Goal: Information Seeking & Learning: Learn about a topic

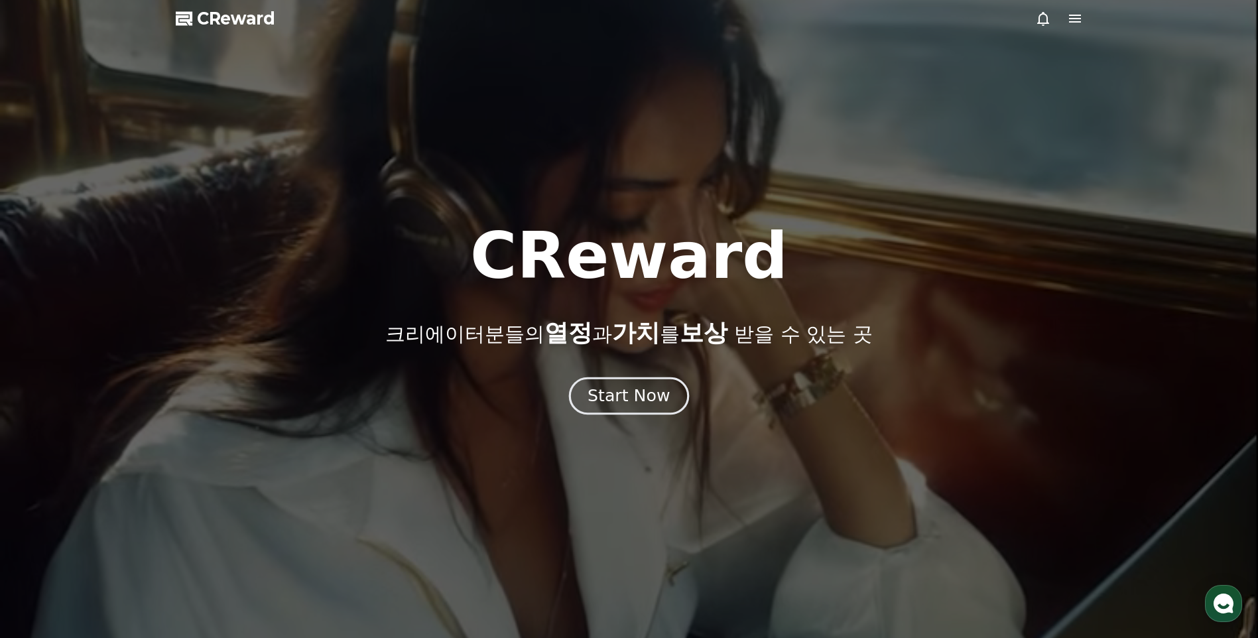
click at [647, 391] on div "Start Now" at bounding box center [628, 396] width 82 height 23
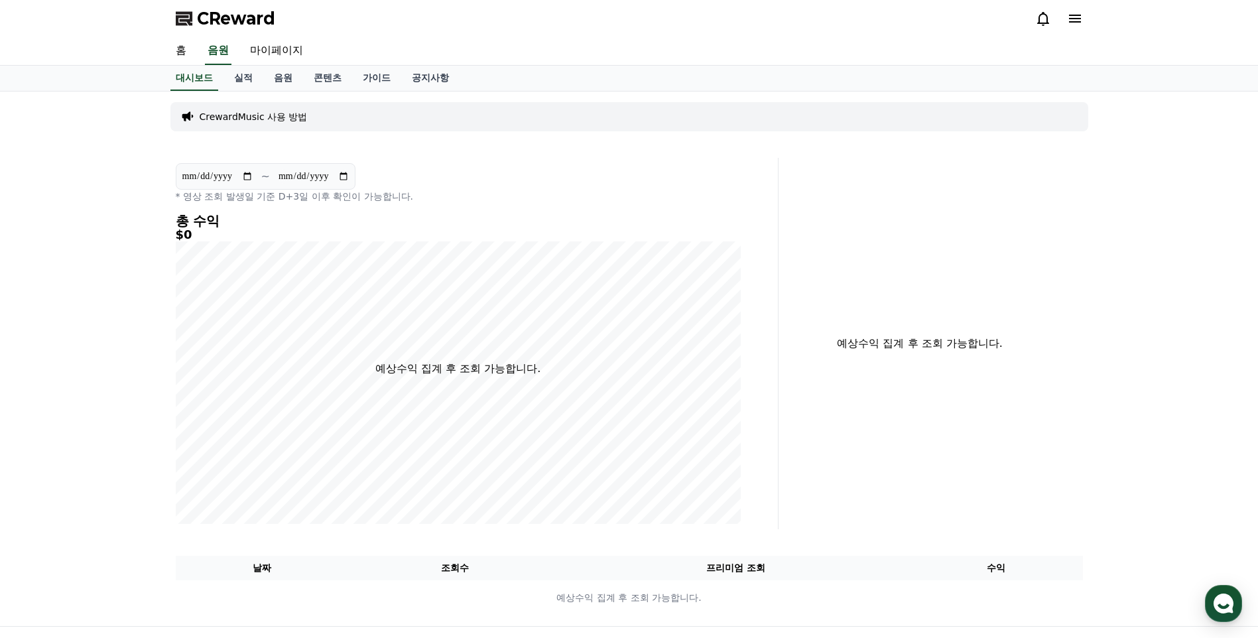
click at [366, 179] on div "**********" at bounding box center [458, 183] width 565 height 40
click at [342, 177] on input "**********" at bounding box center [314, 176] width 72 height 15
click at [394, 160] on div "**********" at bounding box center [457, 343] width 575 height 371
click at [252, 82] on link "실적" at bounding box center [243, 78] width 40 height 25
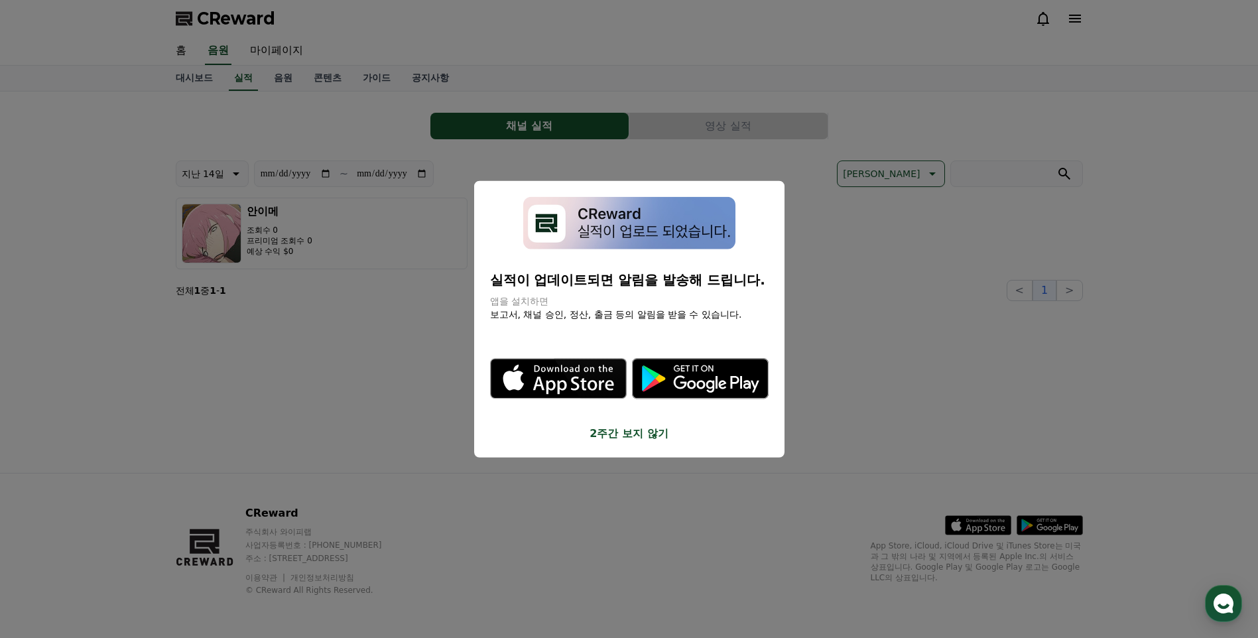
click at [511, 158] on button "close modal" at bounding box center [629, 319] width 1258 height 638
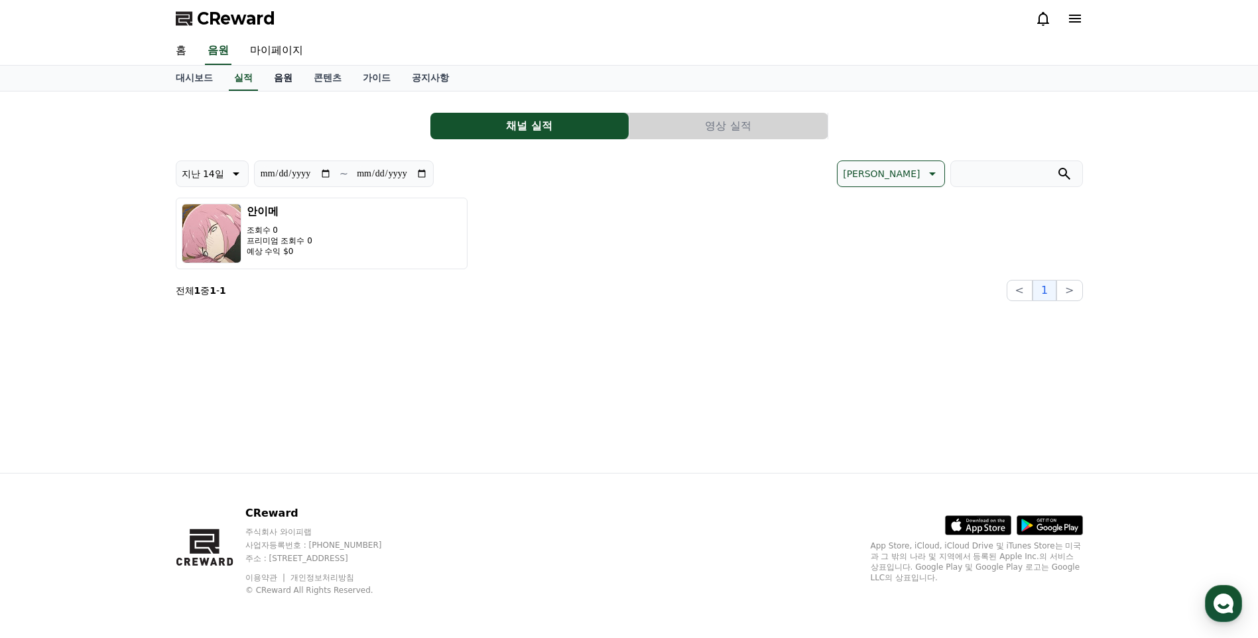
click at [286, 76] on link "음원" at bounding box center [283, 78] width 40 height 25
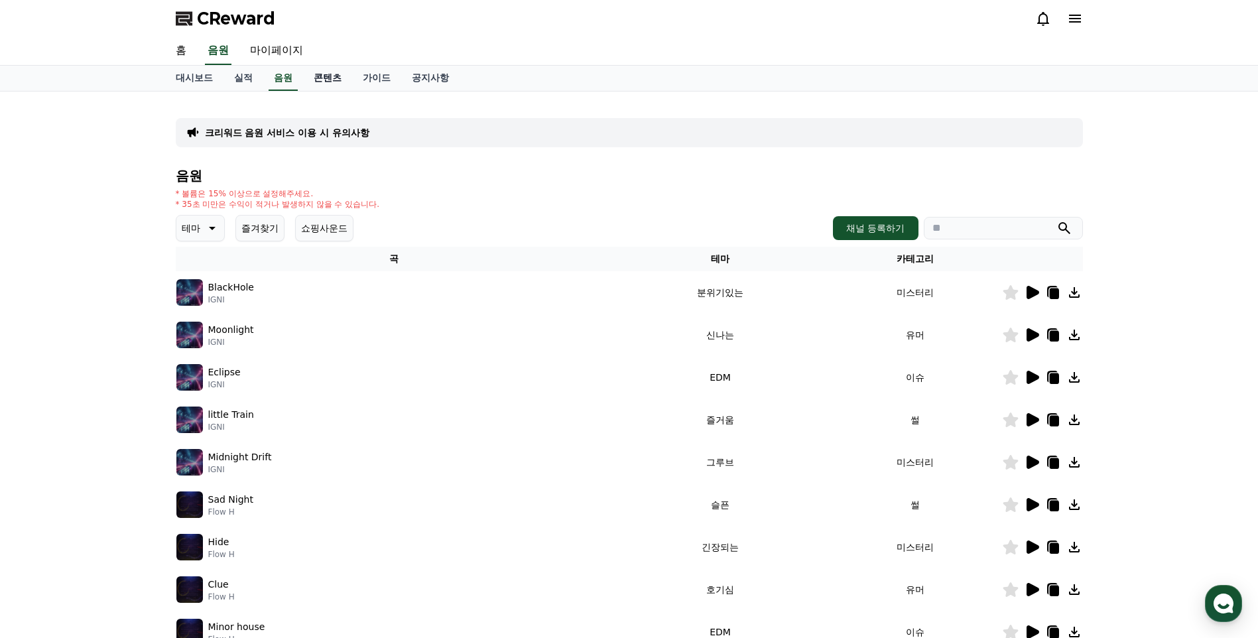
click at [321, 78] on link "콘텐츠" at bounding box center [327, 78] width 49 height 25
click at [265, 77] on link "음원" at bounding box center [283, 78] width 40 height 25
click at [249, 75] on link "실적" at bounding box center [243, 78] width 40 height 25
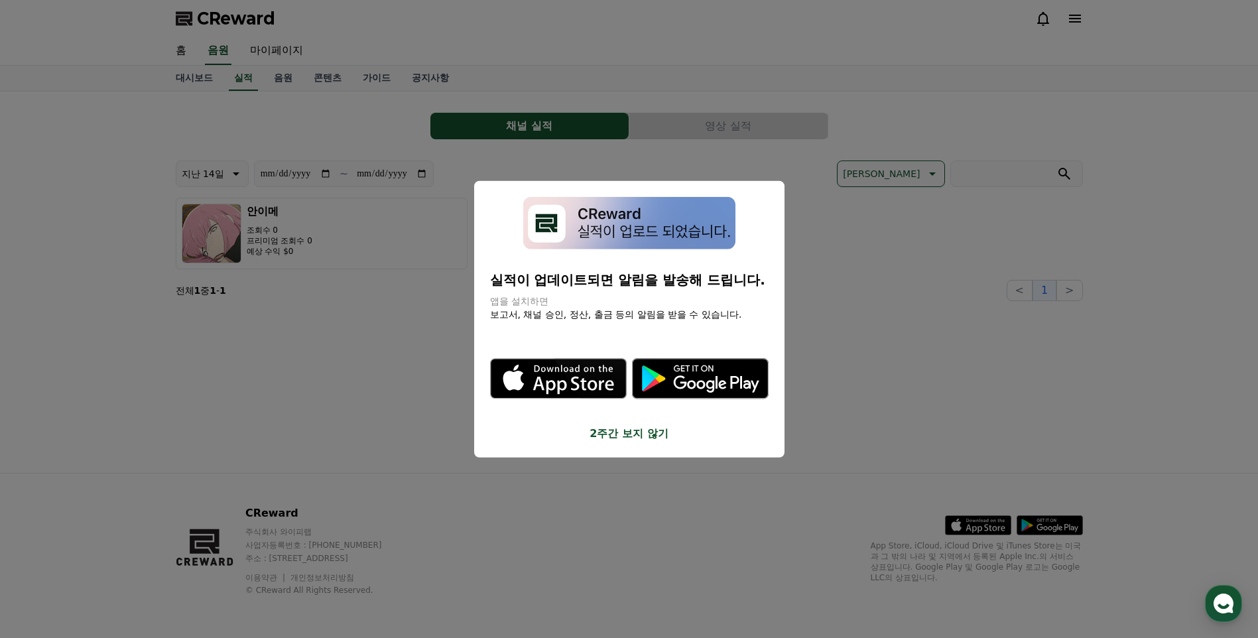
click at [384, 243] on button "close modal" at bounding box center [629, 319] width 1258 height 638
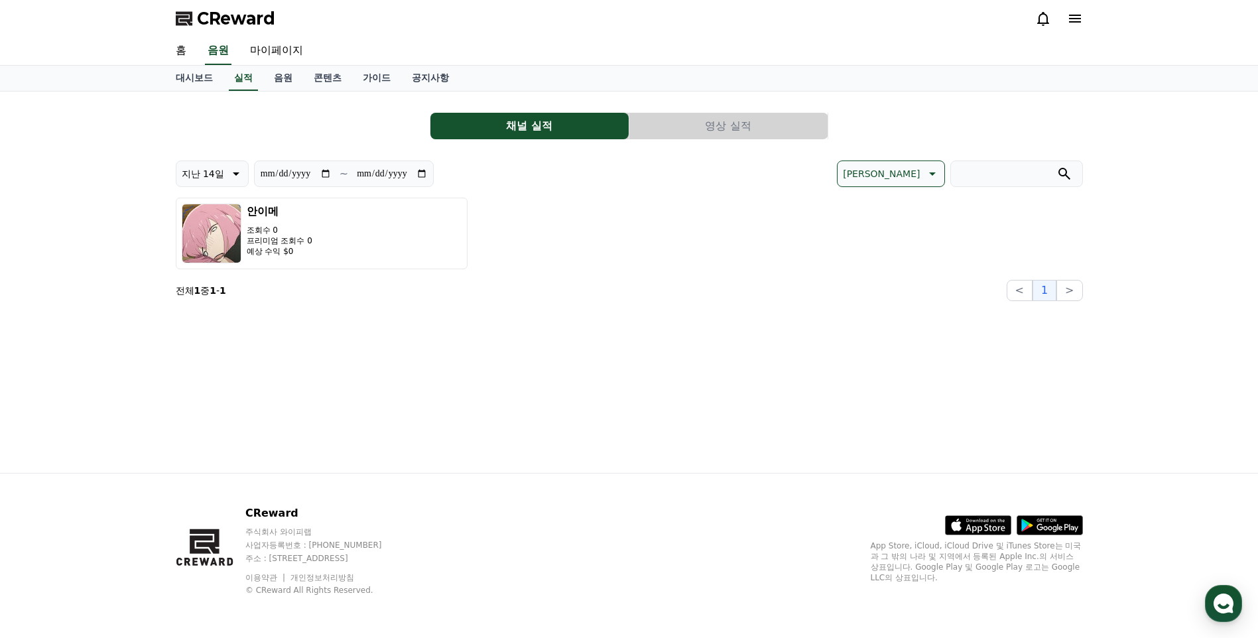
click at [654, 127] on button "영상 실적" at bounding box center [728, 126] width 198 height 27
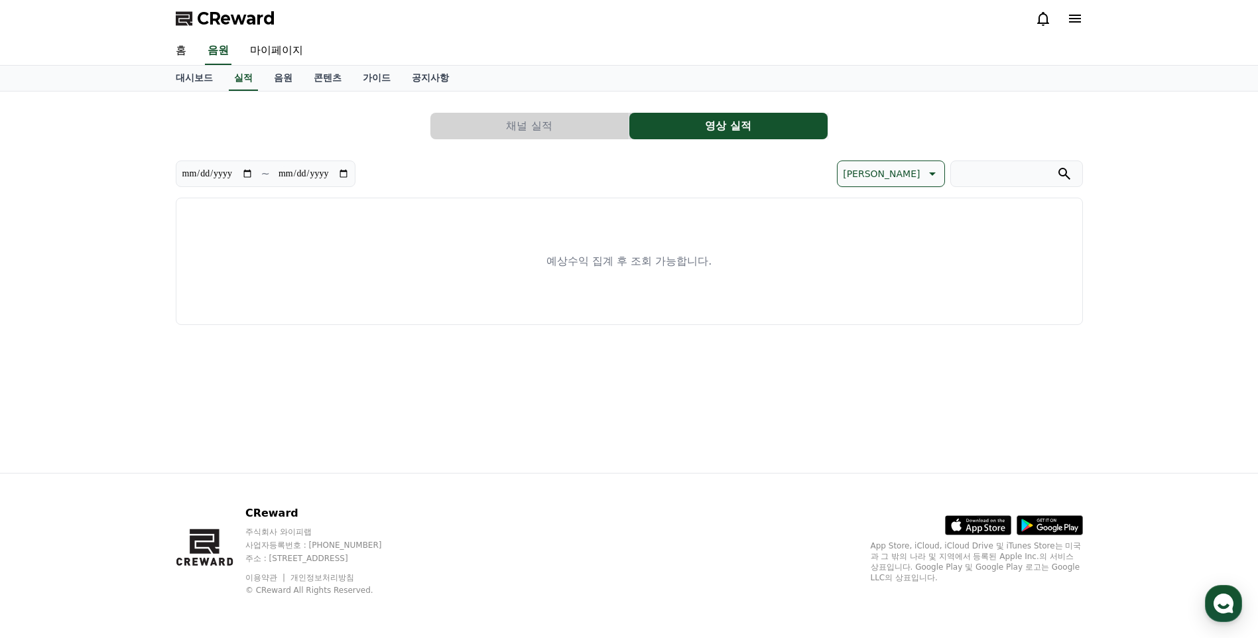
drag, startPoint x: 509, startPoint y: 259, endPoint x: 743, endPoint y: 267, distance: 233.5
click at [743, 267] on div "예상수익 집계 후 조회 가능합니다." at bounding box center [629, 261] width 907 height 127
drag, startPoint x: 743, startPoint y: 267, endPoint x: 728, endPoint y: 271, distance: 15.3
click at [728, 271] on div "예상수익 집계 후 조회 가능합니다." at bounding box center [629, 261] width 907 height 127
drag, startPoint x: 753, startPoint y: 276, endPoint x: 139, endPoint y: 155, distance: 625.0
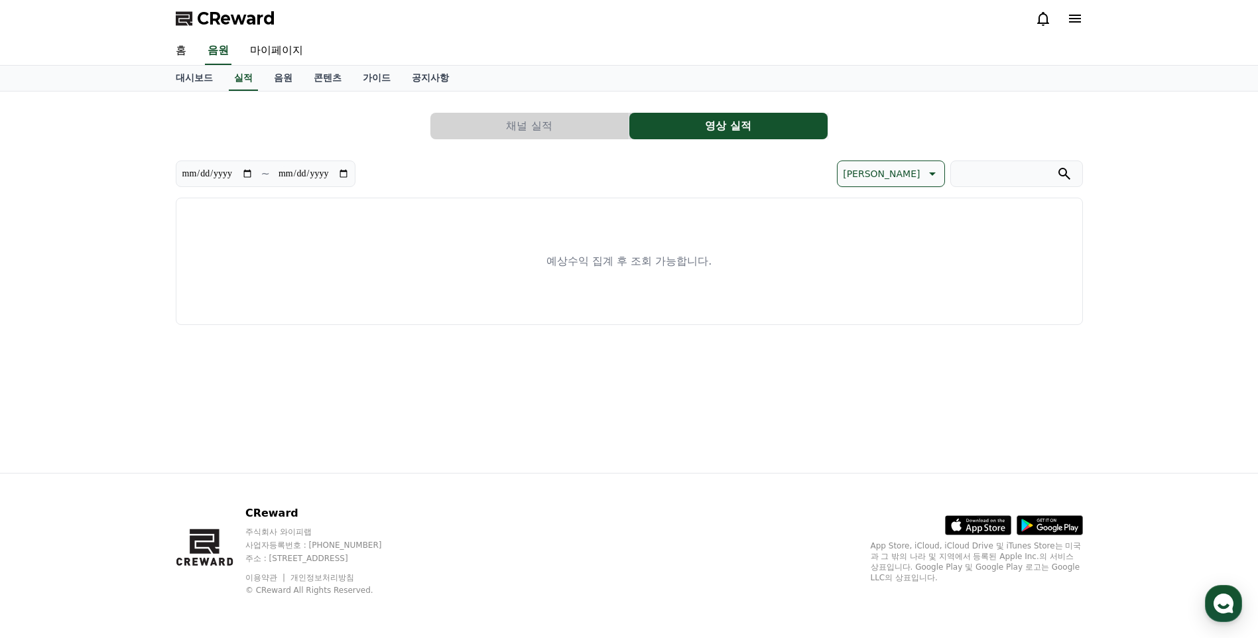
click at [139, 155] on div "**********" at bounding box center [629, 281] width 1258 height 381
drag, startPoint x: 139, startPoint y: 155, endPoint x: 105, endPoint y: 158, distance: 34.0
click at [105, 158] on div "**********" at bounding box center [629, 281] width 1258 height 381
click at [198, 76] on link "대시보드" at bounding box center [194, 78] width 58 height 25
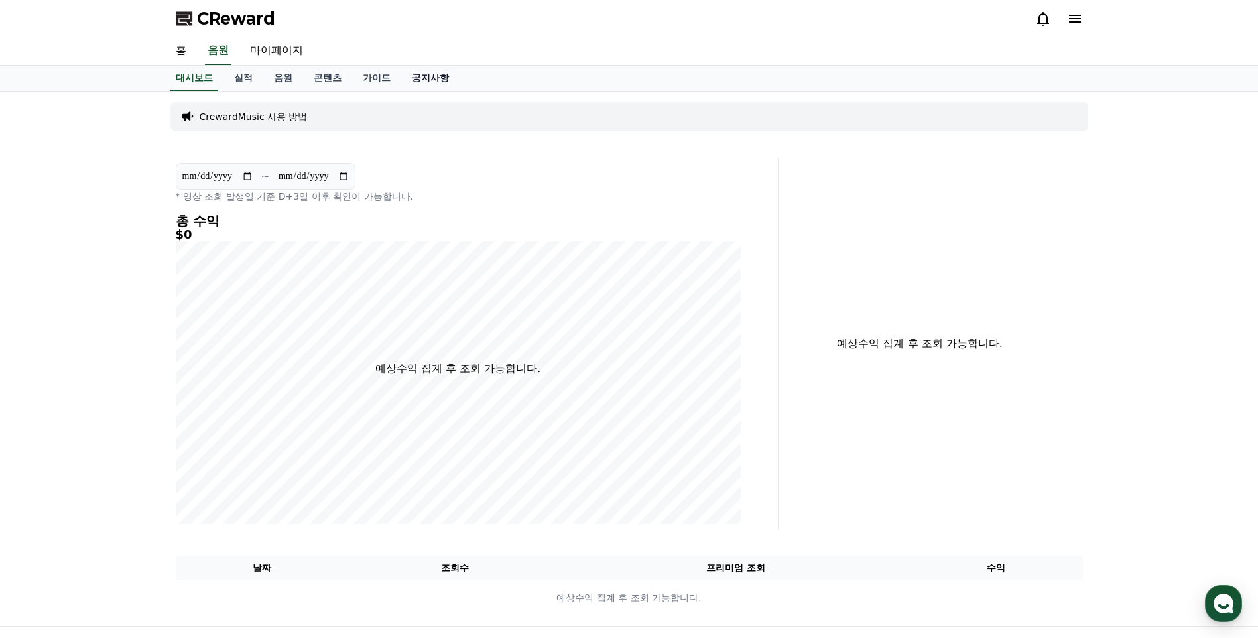
click at [422, 84] on link "공지사항" at bounding box center [430, 78] width 58 height 25
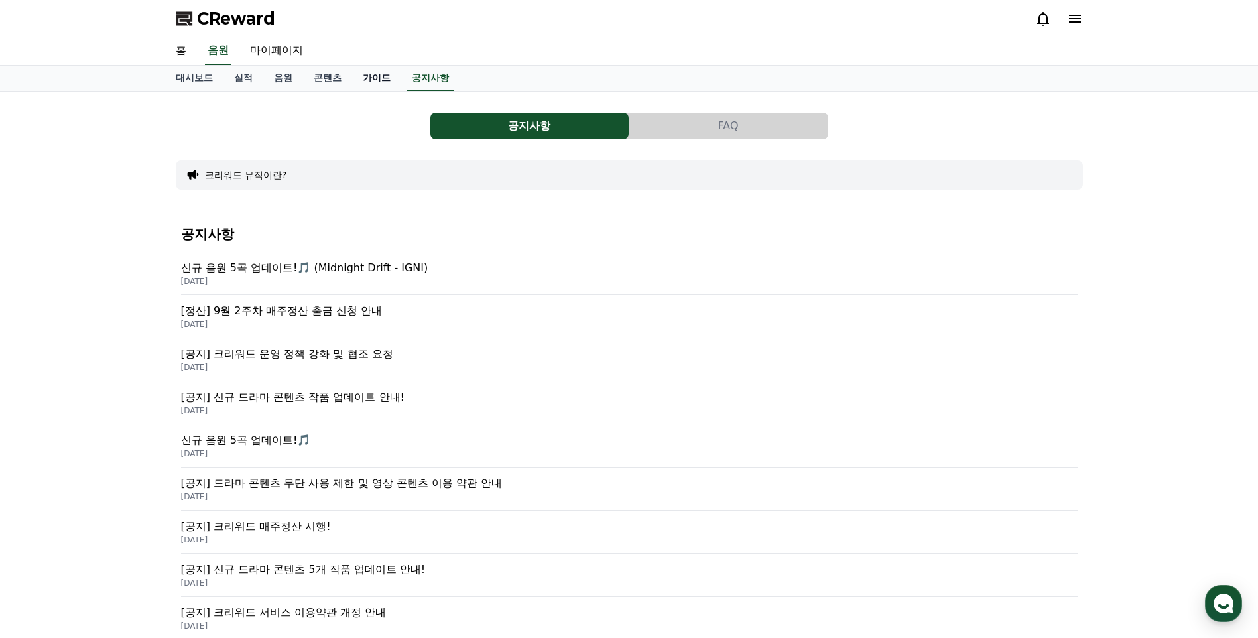
click at [364, 72] on link "가이드" at bounding box center [376, 78] width 49 height 25
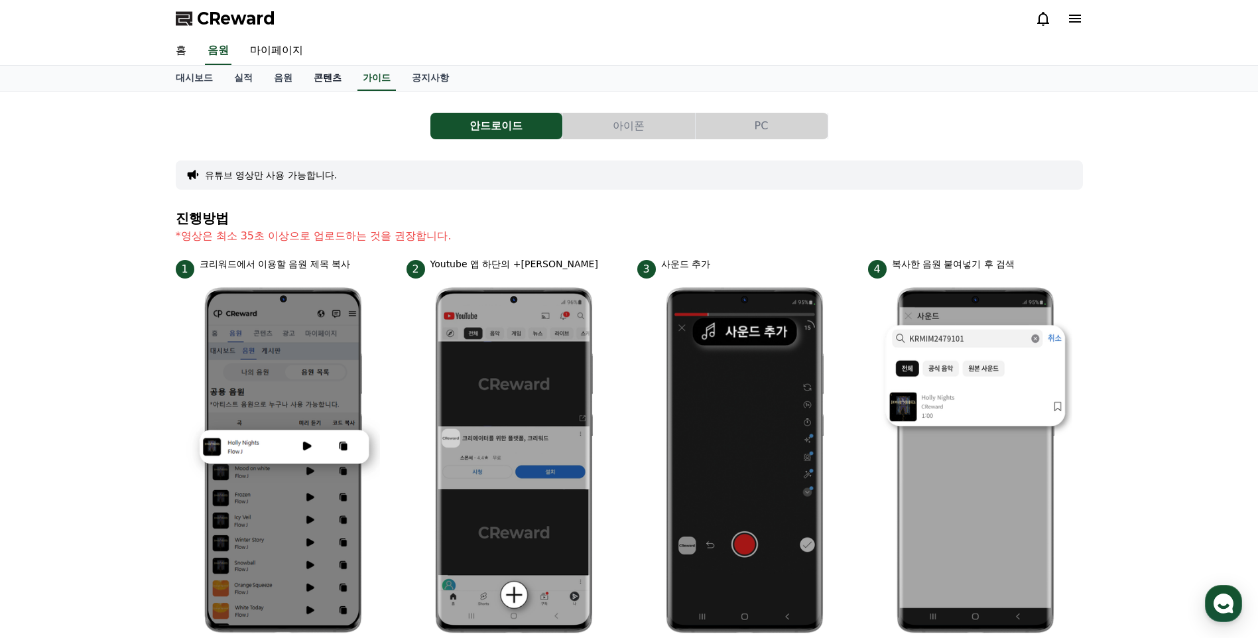
click at [321, 74] on link "콘텐츠" at bounding box center [327, 78] width 49 height 25
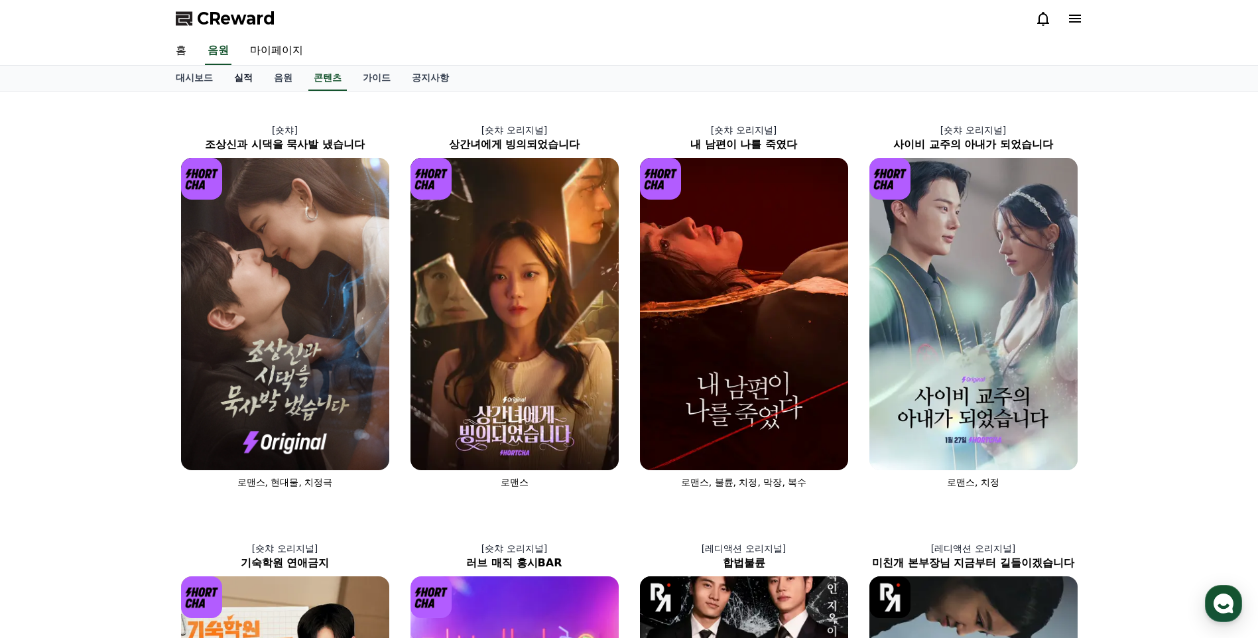
click at [259, 76] on link "실적" at bounding box center [243, 78] width 40 height 25
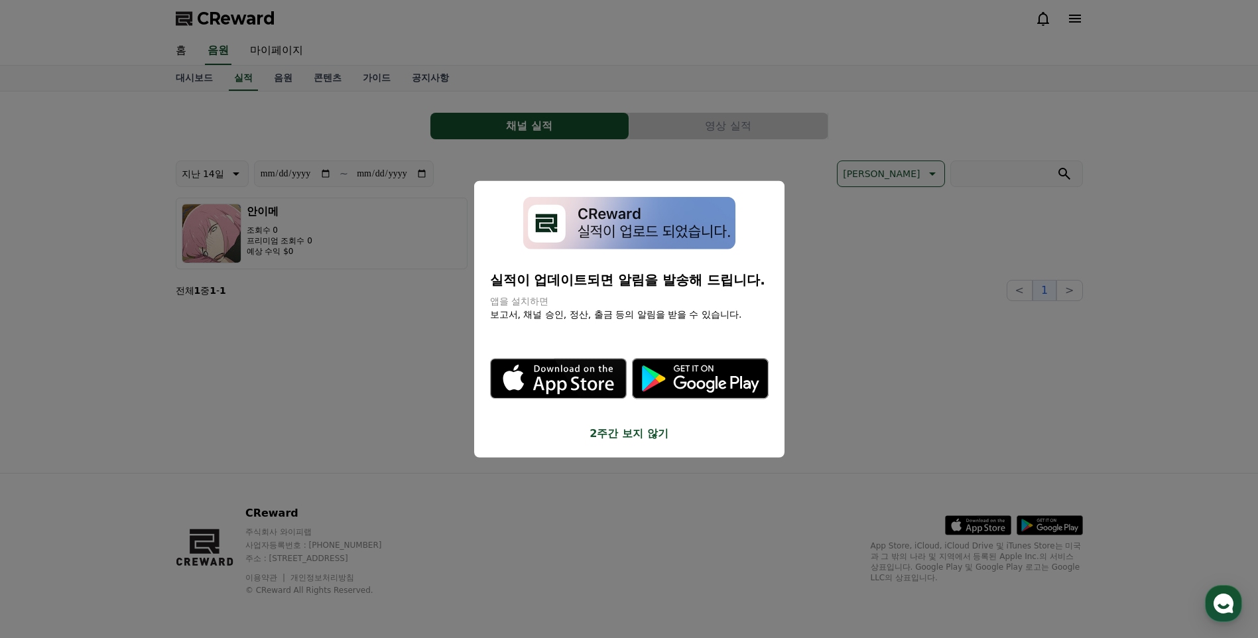
click at [297, 82] on button "close modal" at bounding box center [629, 319] width 1258 height 638
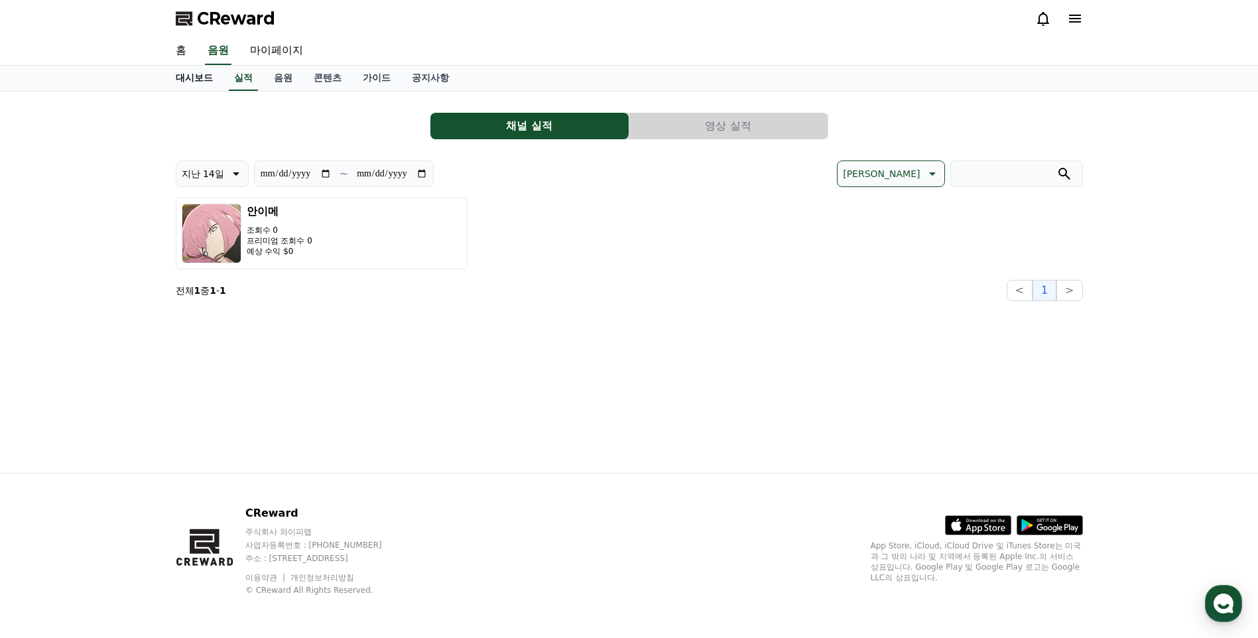
click at [206, 72] on link "대시보드" at bounding box center [194, 78] width 58 height 25
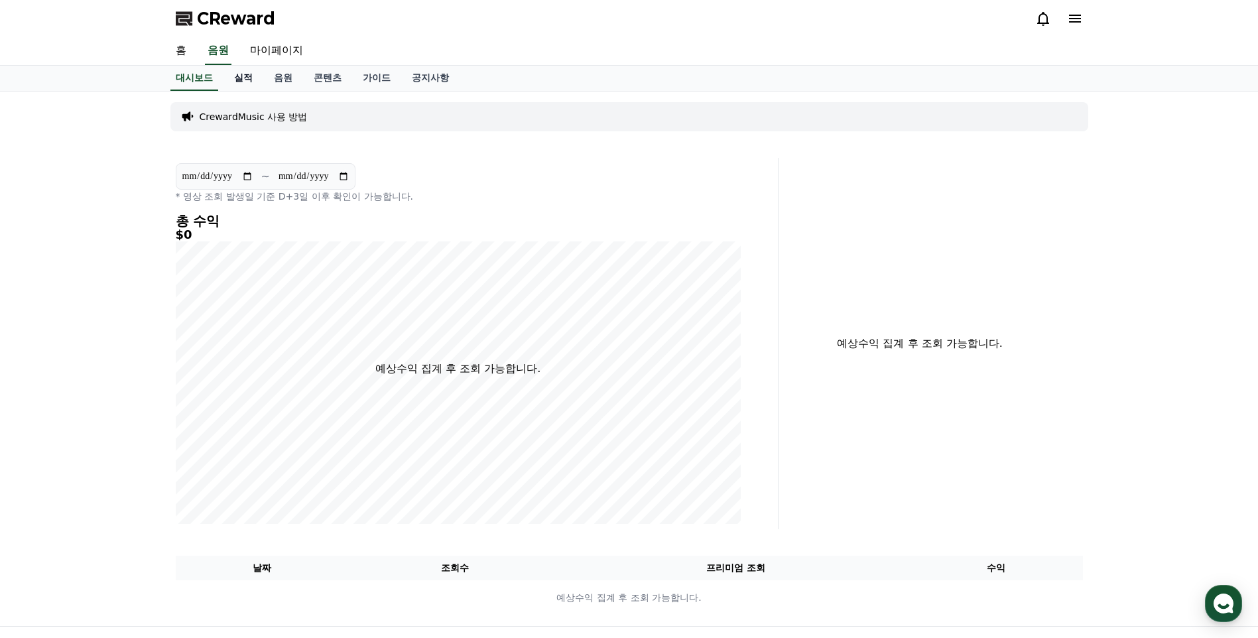
click at [237, 74] on link "실적" at bounding box center [243, 78] width 40 height 25
